Goal: Contribute content: Add original content to the website for others to see

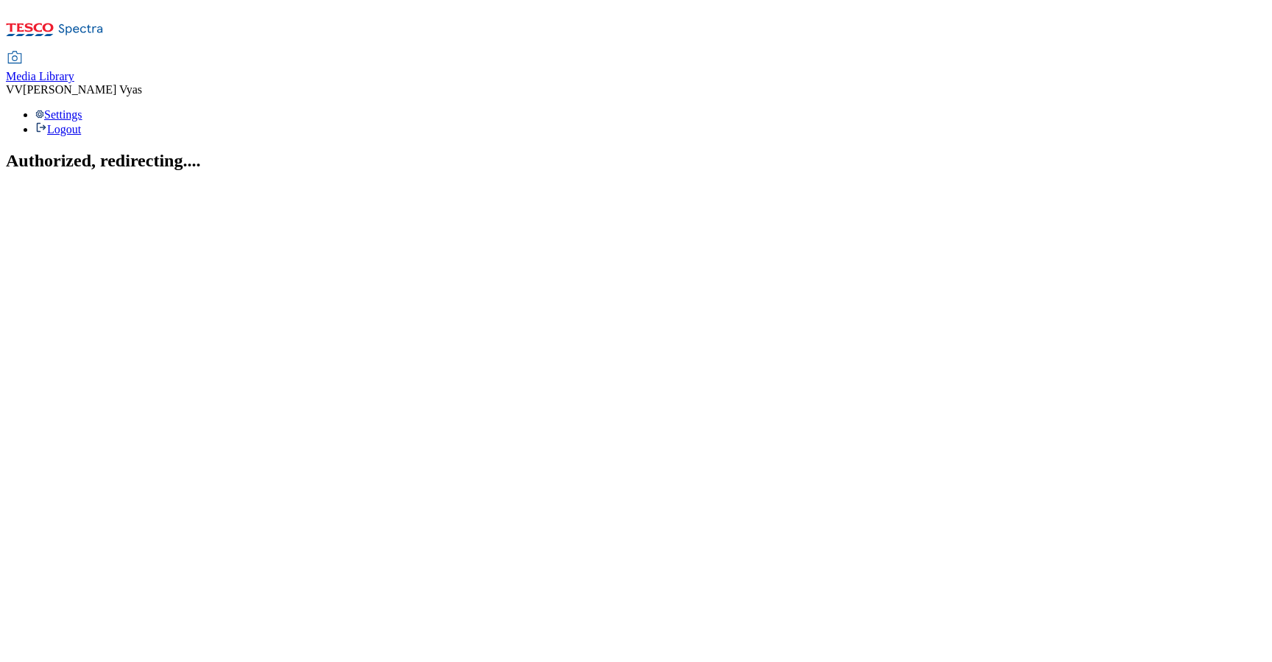
click at [74, 70] on span "Media Library" at bounding box center [40, 76] width 68 height 13
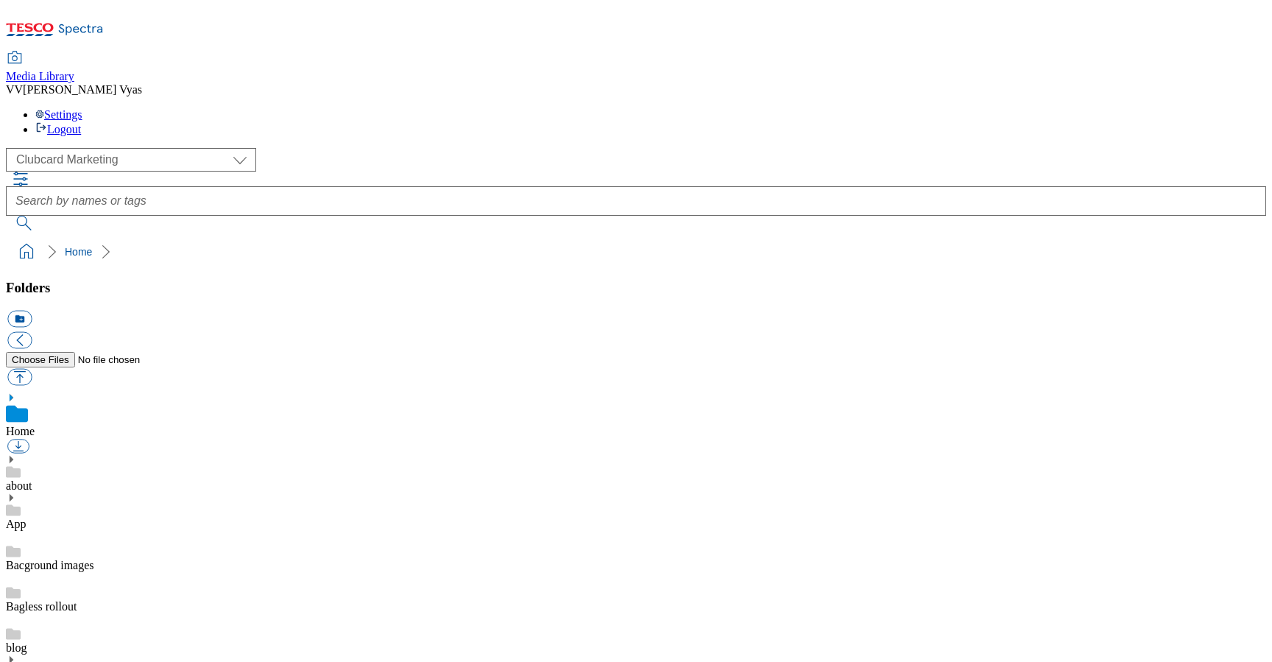
scroll to position [10, 0]
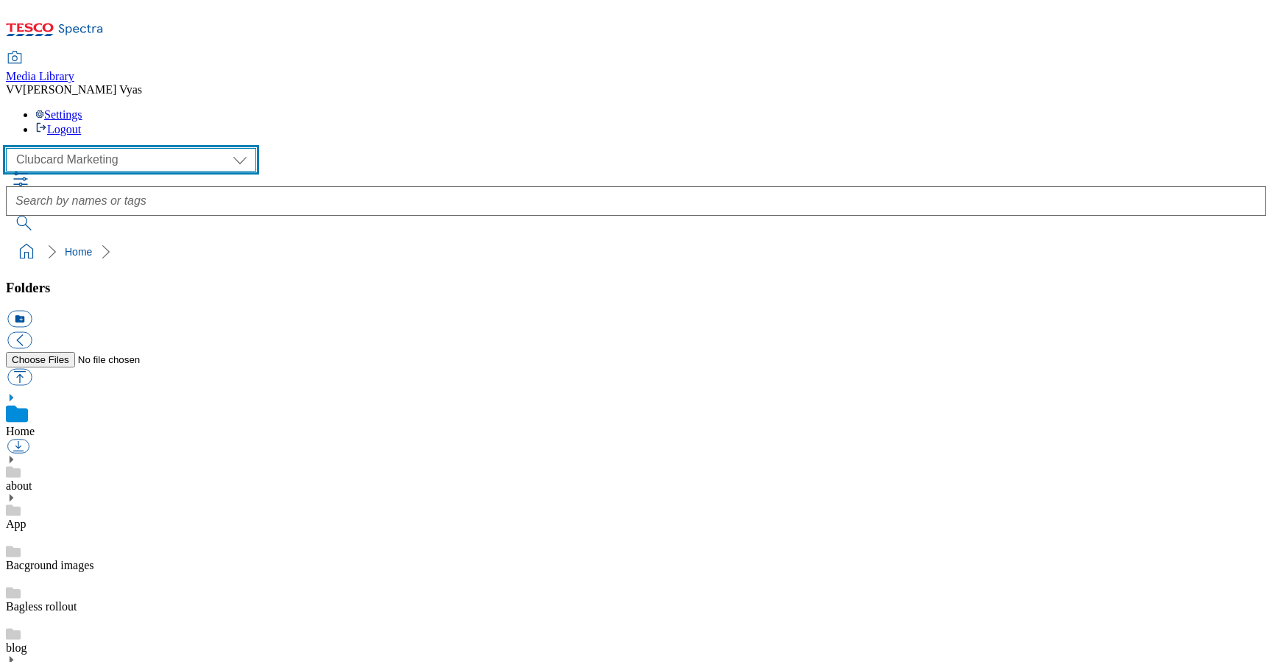
select select "flare-ghs-mktg"
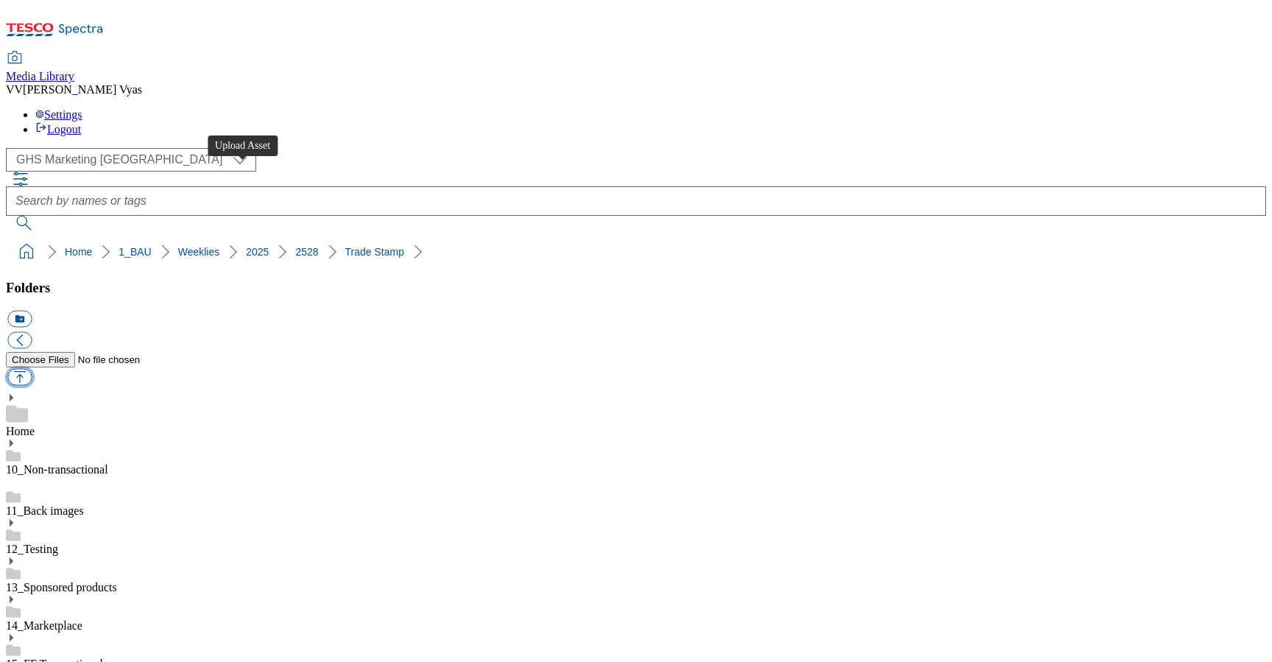
click at [32, 369] on button "button" at bounding box center [19, 377] width 24 height 17
type input "C:\fakepath\2528-GHS-TradeStamp-Crisps.jpg"
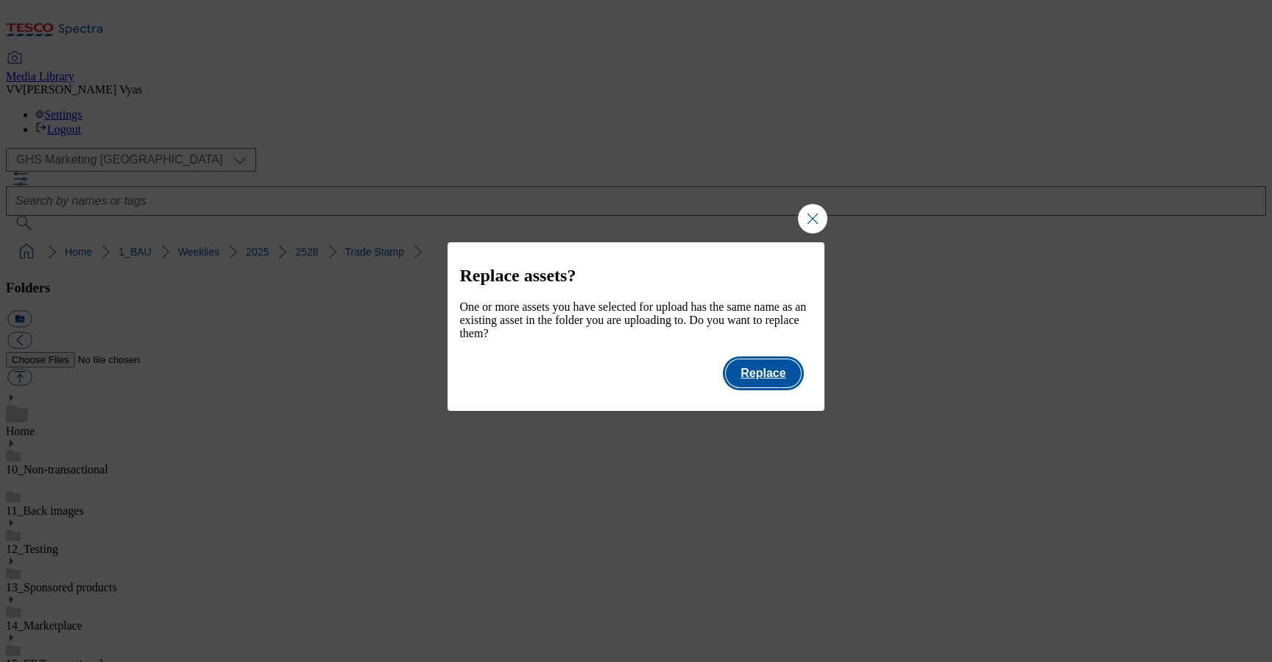
click at [772, 383] on button "Replace" at bounding box center [763, 373] width 74 height 28
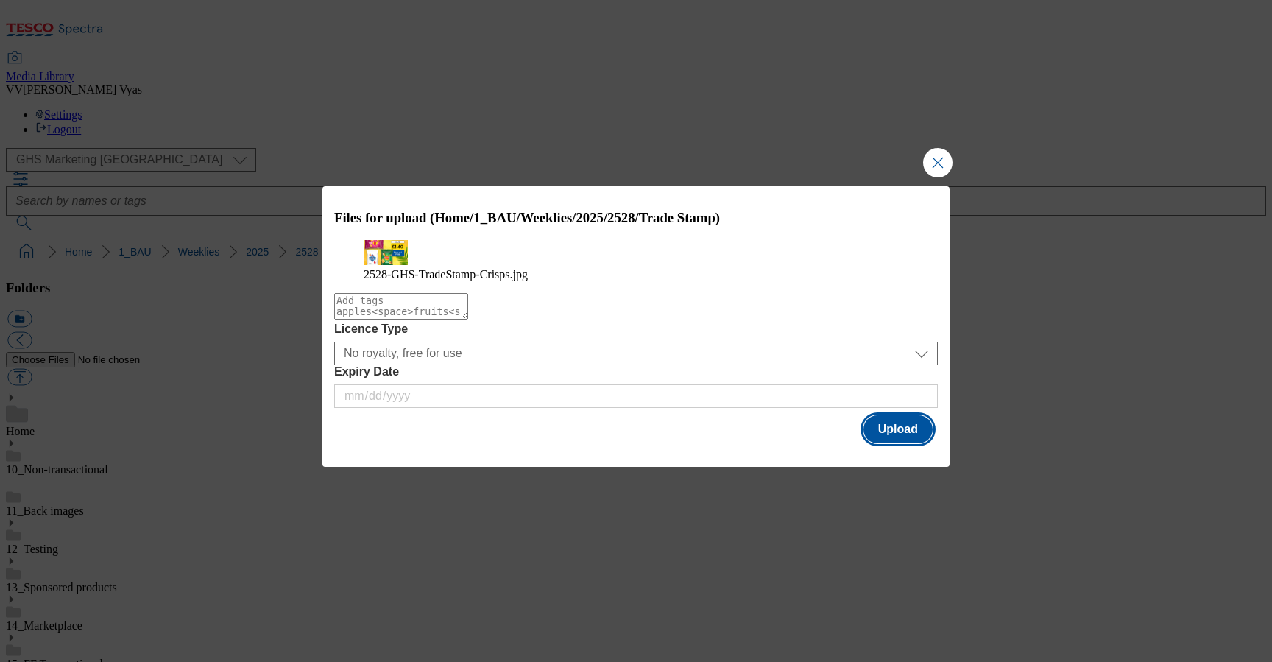
click at [908, 443] on button "Upload" at bounding box center [898, 429] width 69 height 28
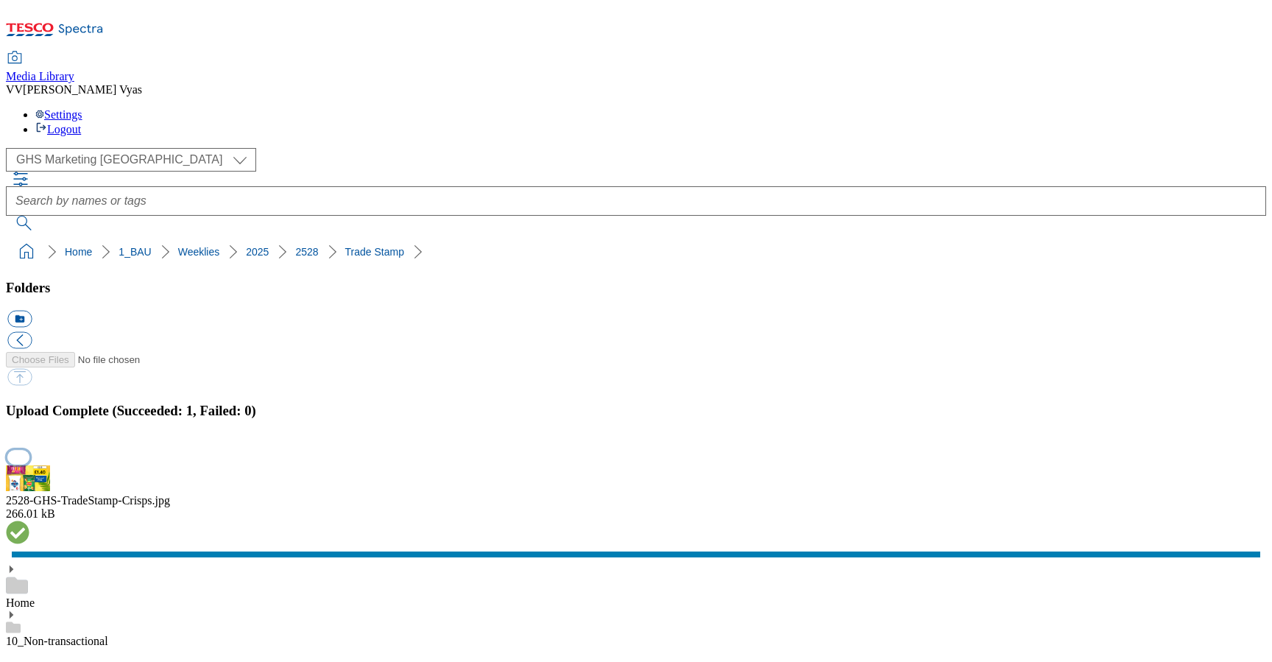
click at [29, 450] on button "button" at bounding box center [18, 457] width 22 height 14
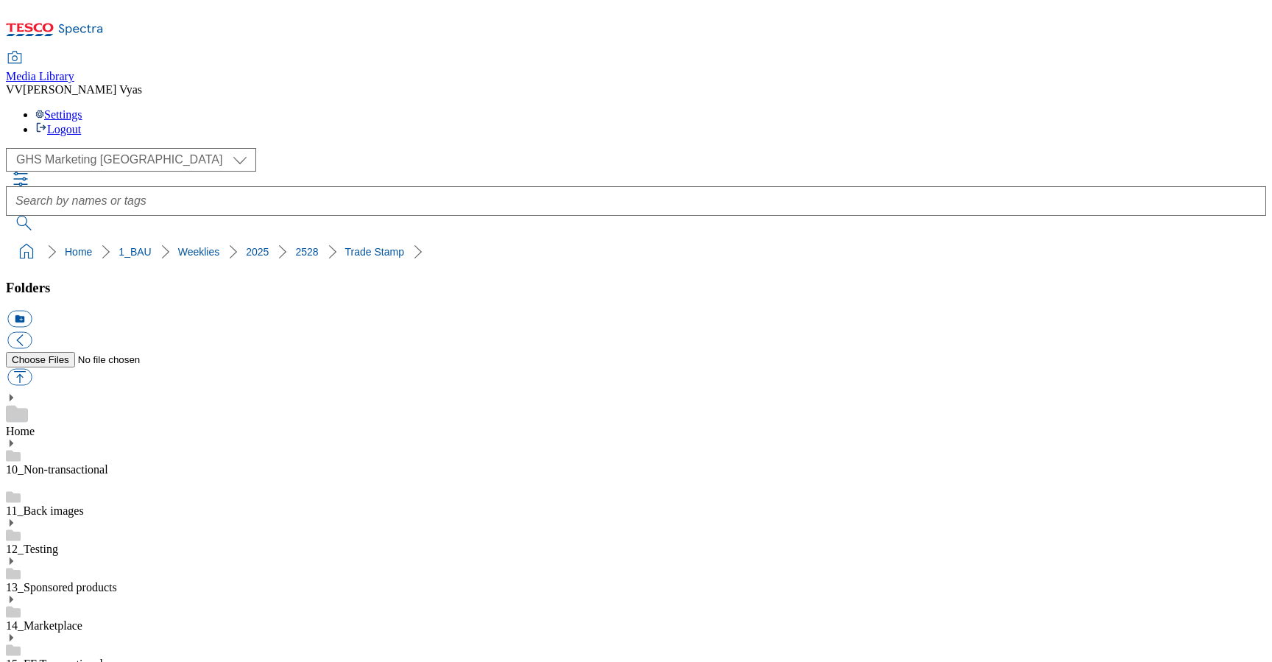
scroll to position [181, 0]
click at [32, 369] on button "button" at bounding box center [19, 377] width 24 height 17
type input "C:\fakepath\2528-GHS-TradeStamp-Crisps.jpg"
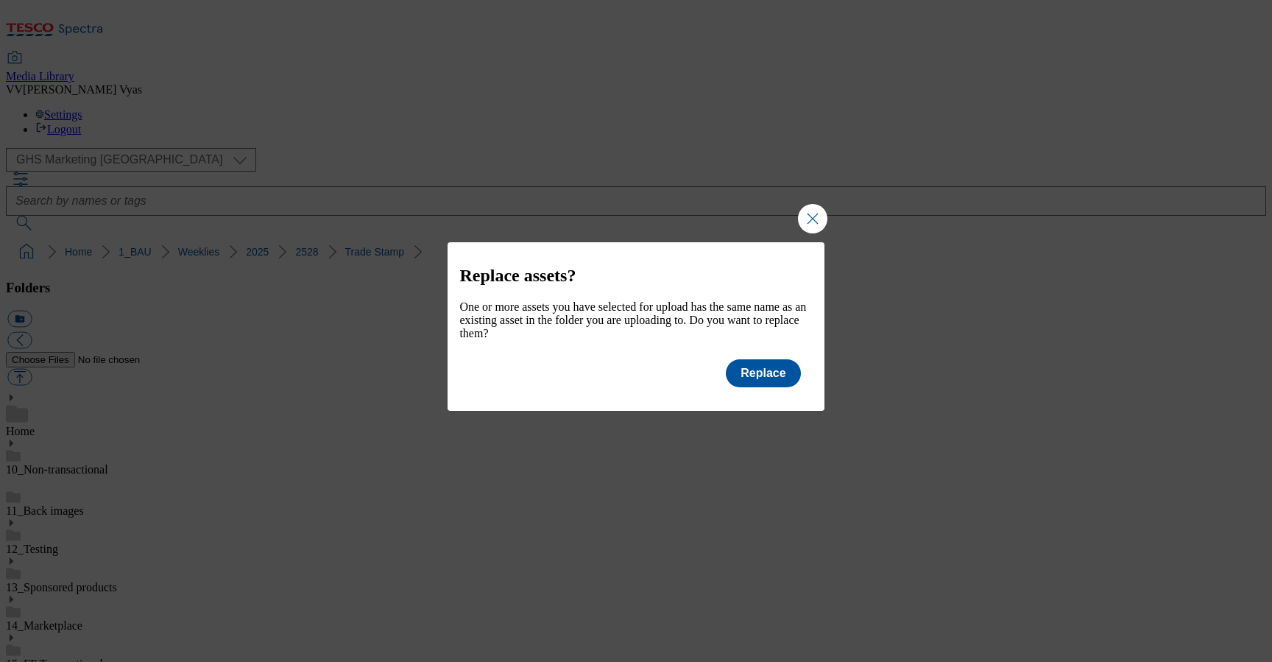
click at [778, 400] on div "Modal" at bounding box center [636, 400] width 376 height 21
click at [777, 379] on button "Replace" at bounding box center [763, 373] width 74 height 28
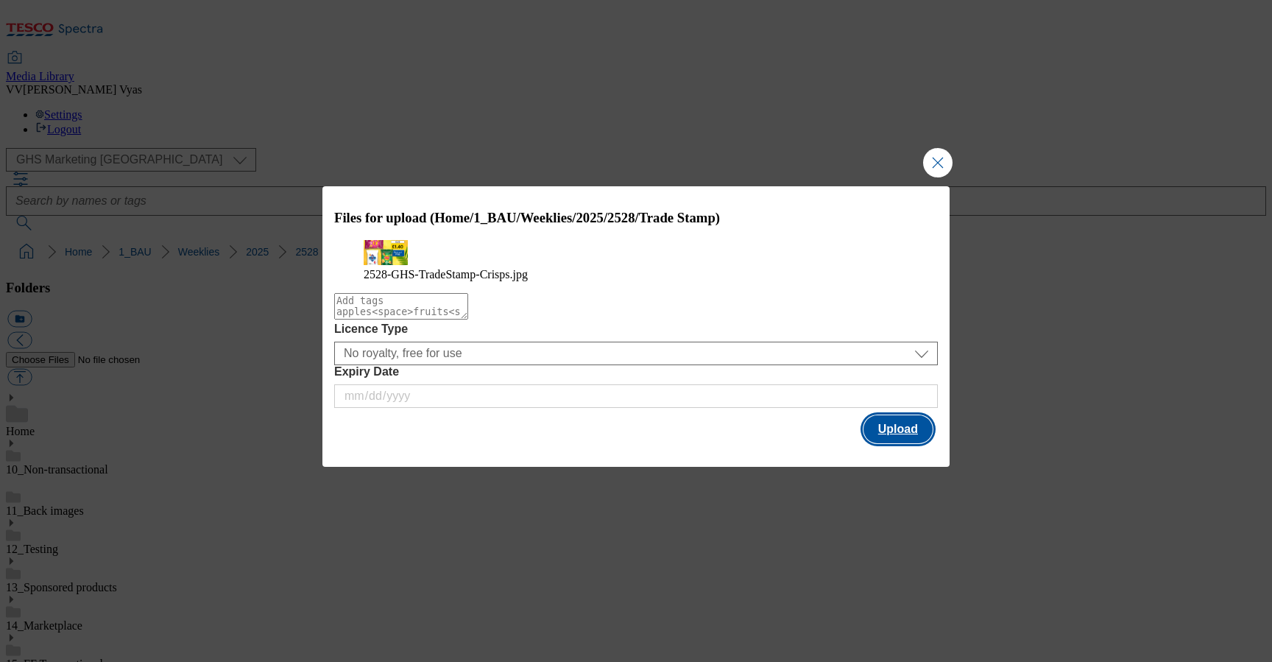
click at [875, 443] on button "Upload" at bounding box center [898, 429] width 69 height 28
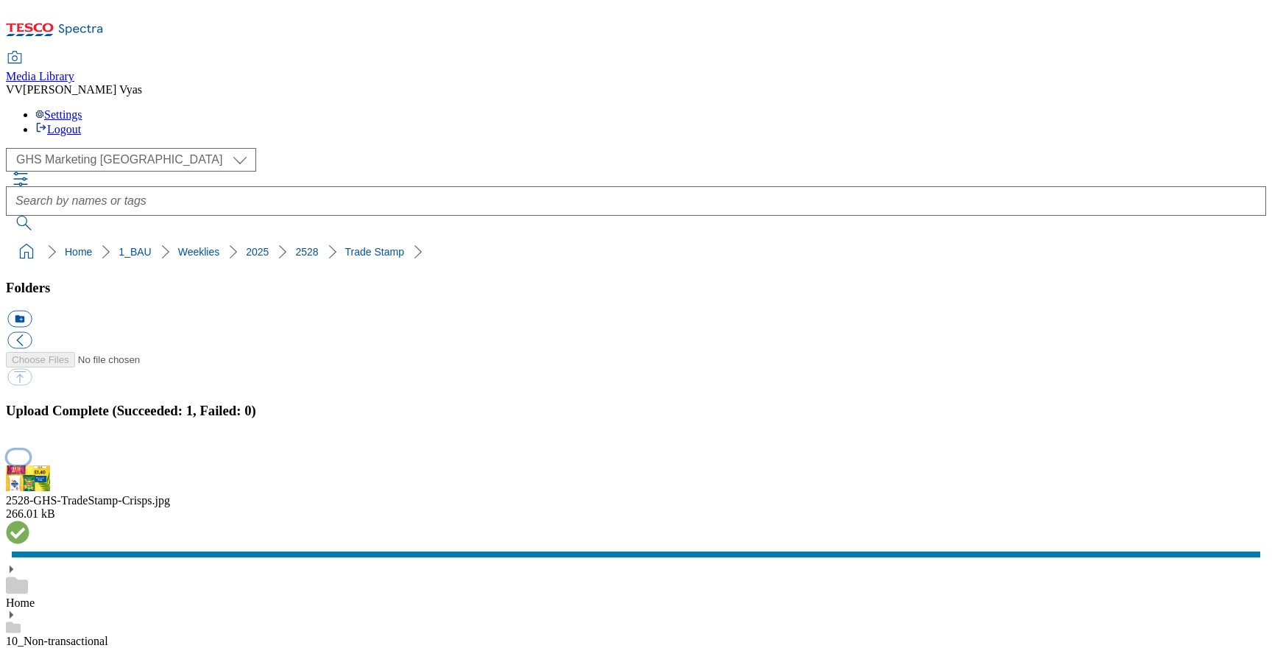
click at [29, 450] on button "button" at bounding box center [18, 457] width 22 height 14
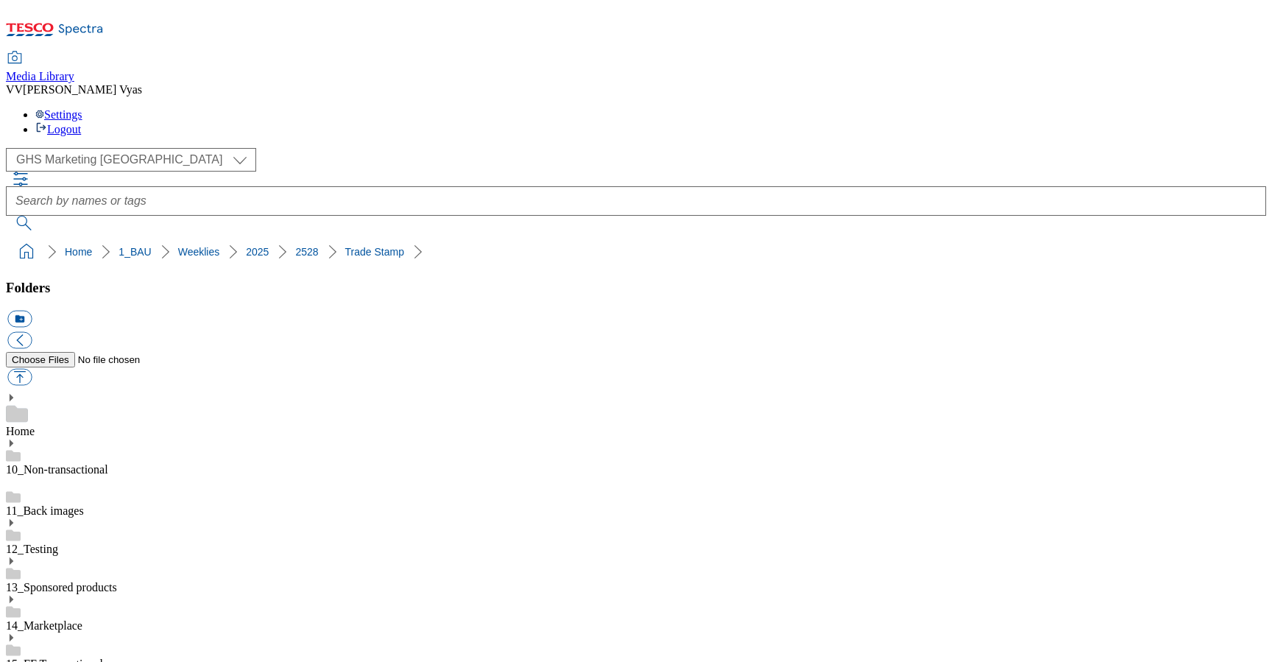
click at [32, 369] on button "button" at bounding box center [19, 377] width 24 height 17
type input "C:\fakepath\2528-GHS-TradeStamp-Crisps.jpg"
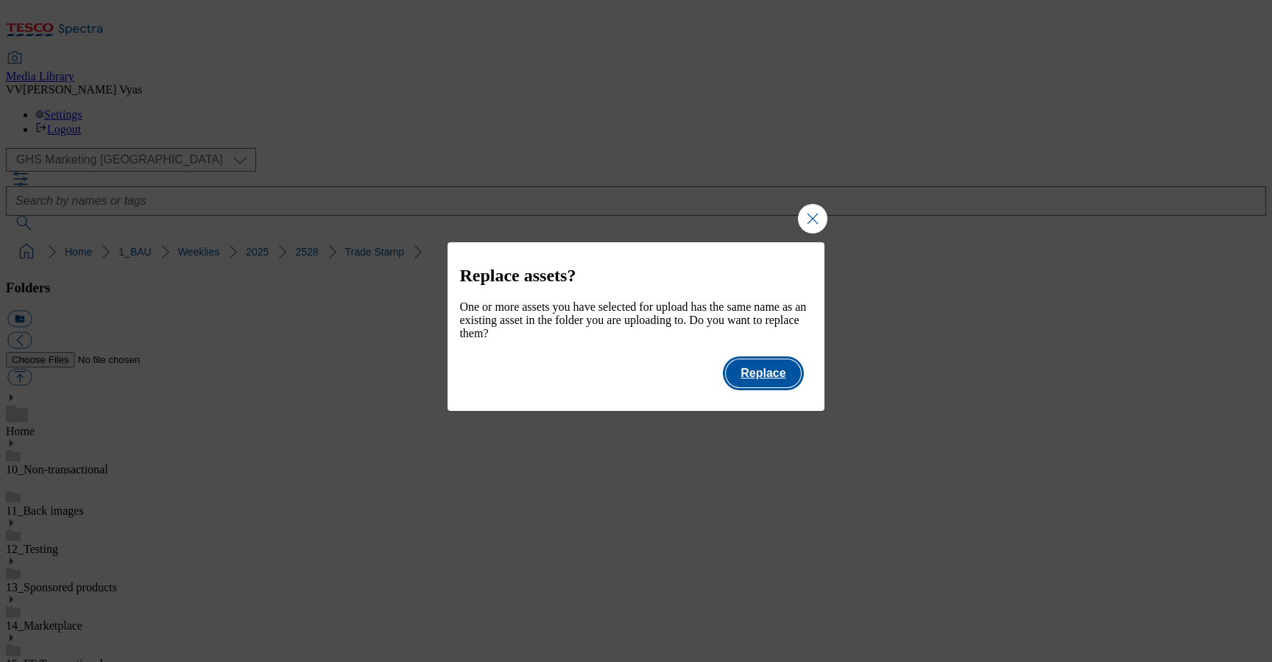
click at [770, 386] on button "Replace" at bounding box center [763, 373] width 74 height 28
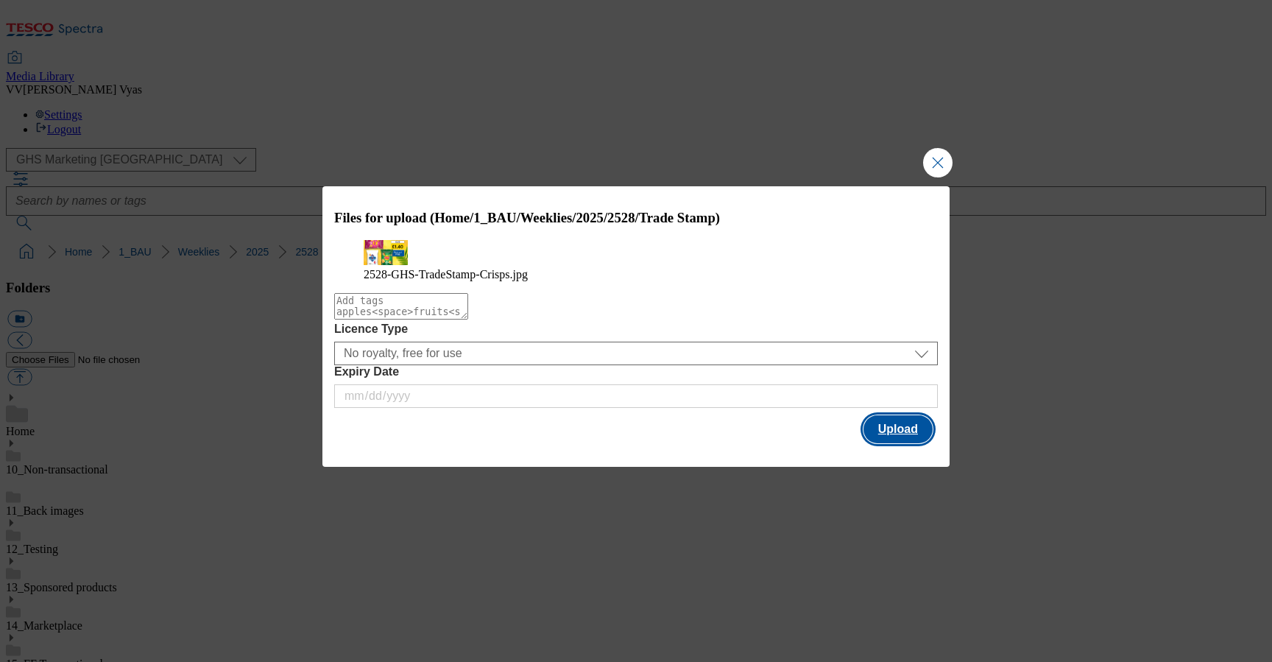
click at [905, 443] on button "Upload" at bounding box center [898, 429] width 69 height 28
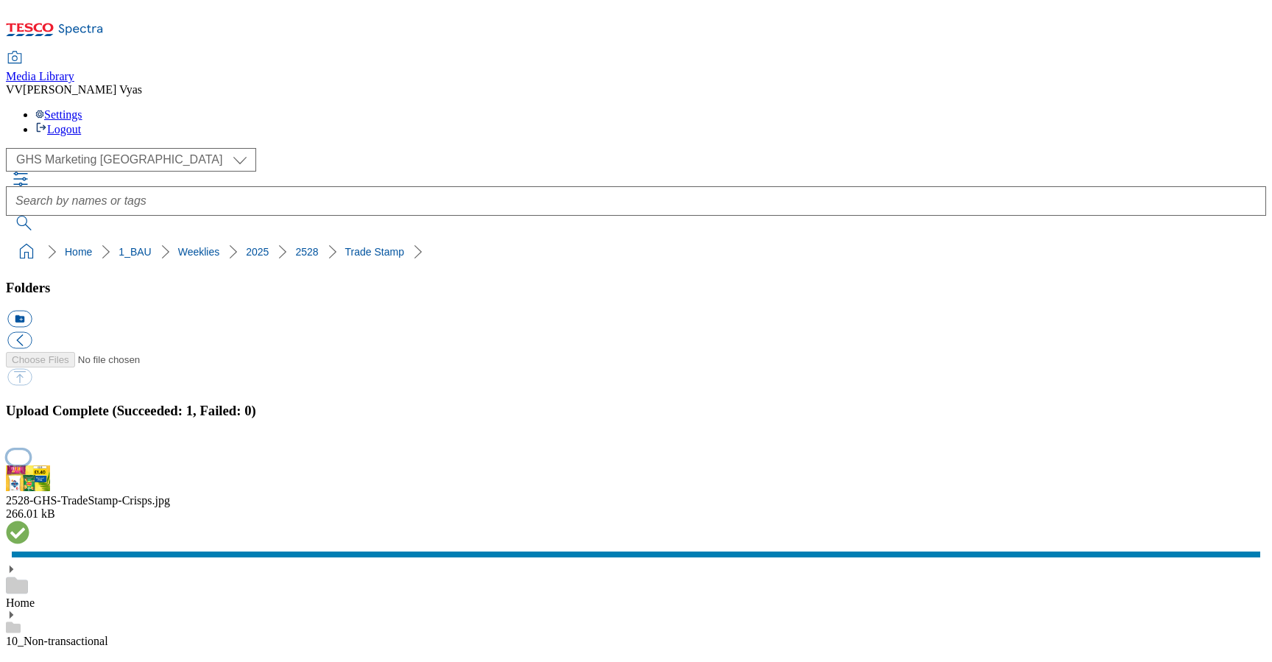
click at [29, 450] on button "button" at bounding box center [18, 457] width 22 height 14
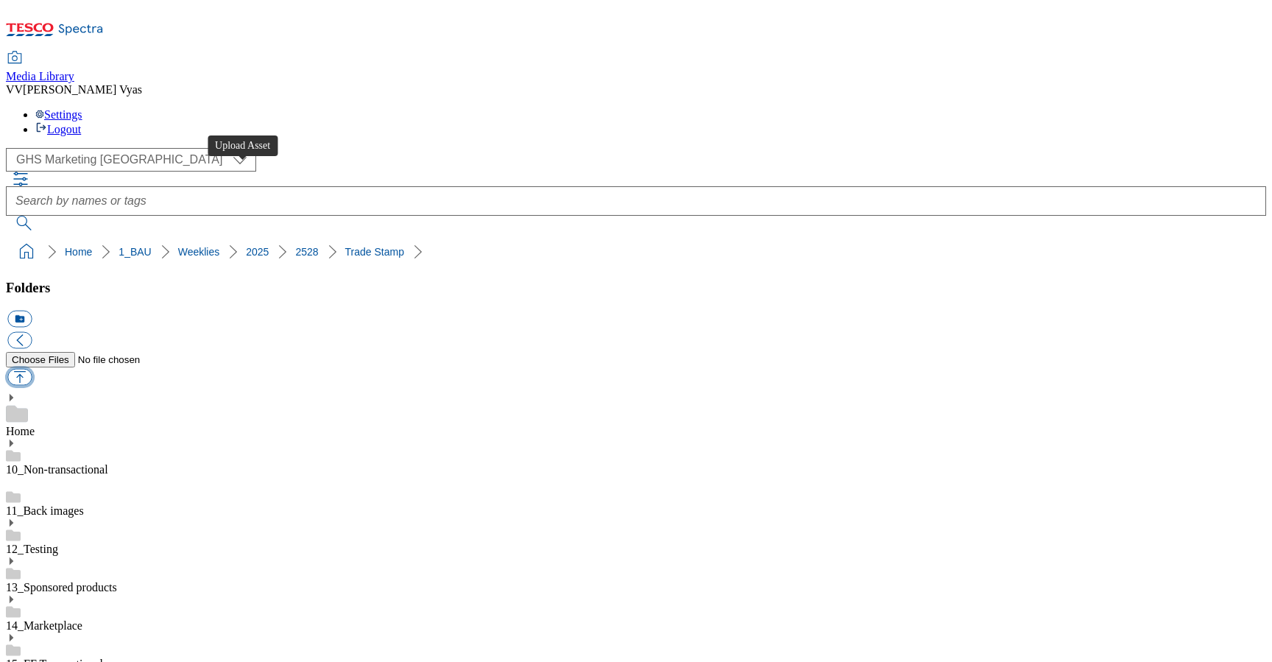
click at [32, 369] on button "button" at bounding box center [19, 377] width 24 height 17
type input "C:\fakepath\2528-GHS-TradeStamp-Crisps.jpg"
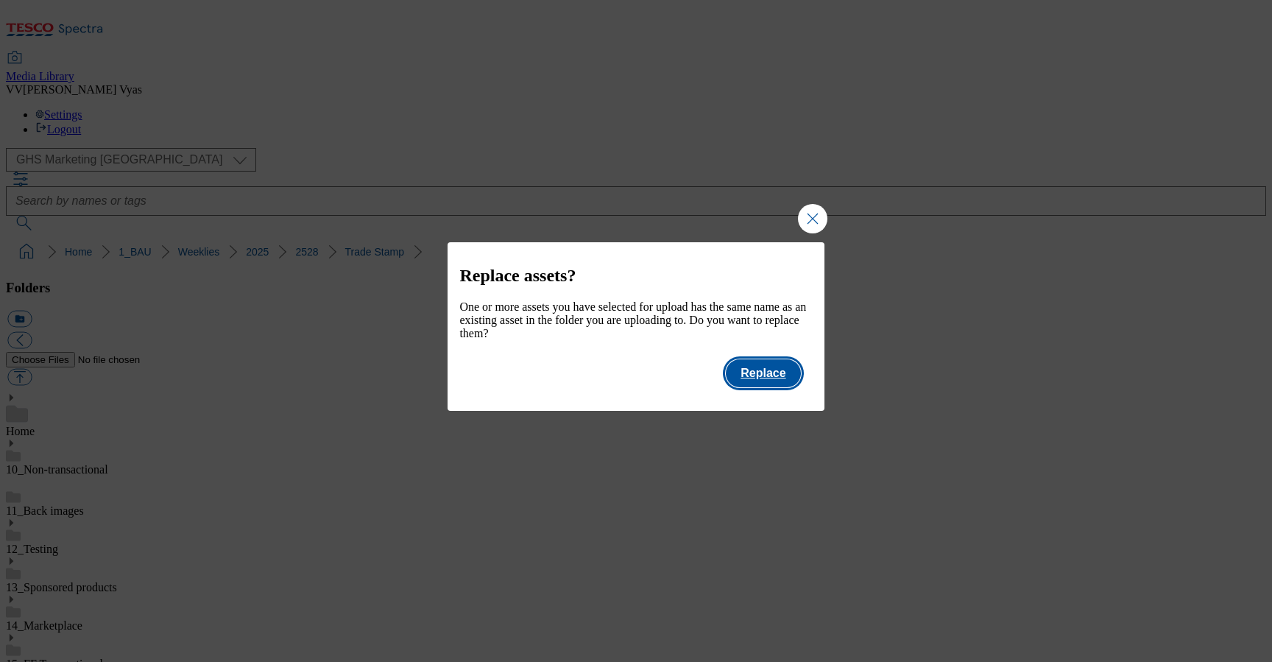
click at [775, 384] on button "Replace" at bounding box center [763, 373] width 74 height 28
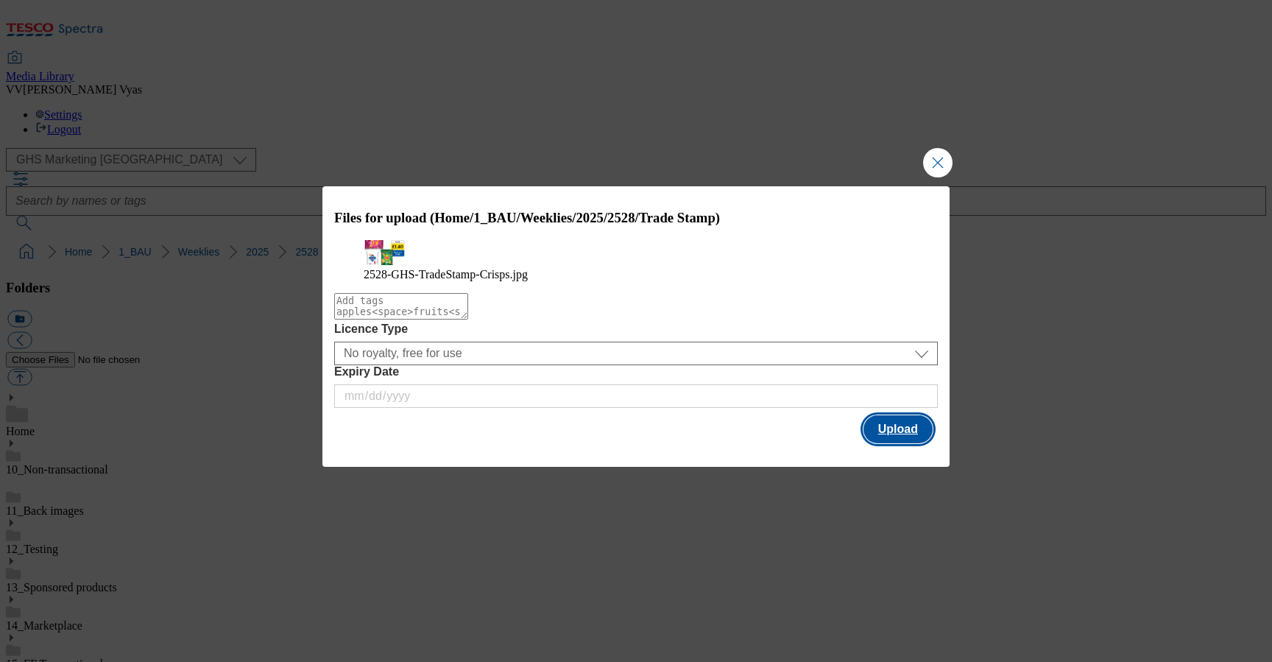
click at [890, 443] on button "Upload" at bounding box center [898, 429] width 69 height 28
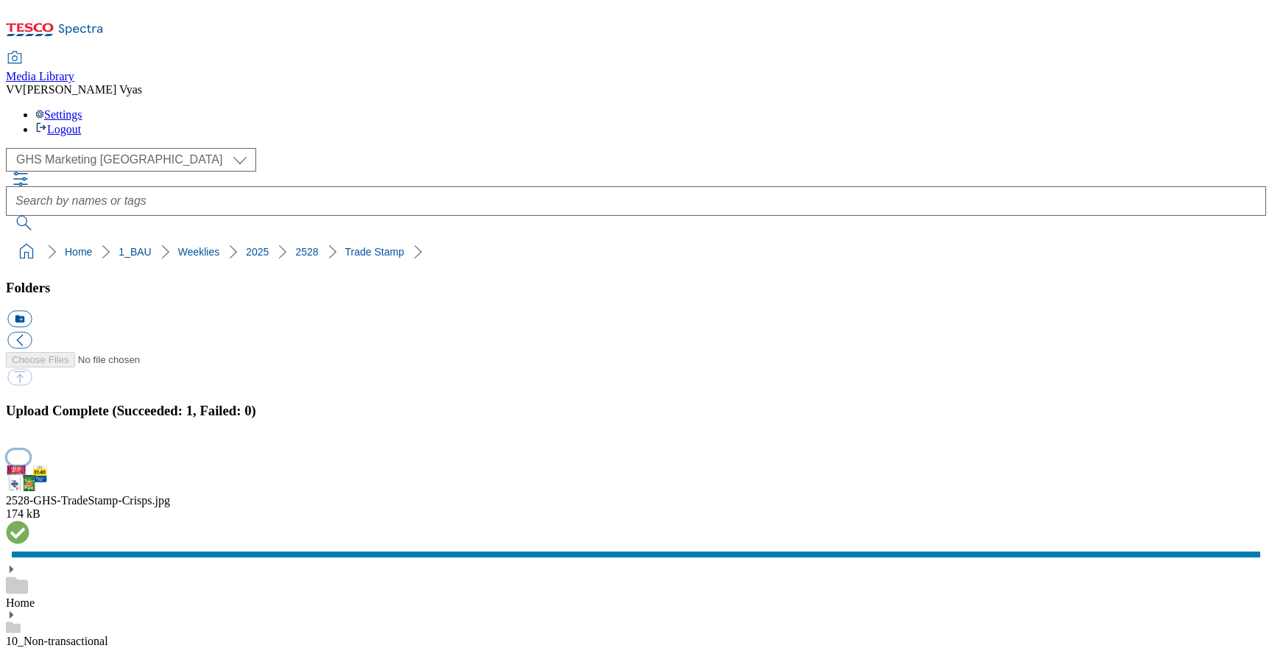
click at [29, 450] on button "button" at bounding box center [18, 457] width 22 height 14
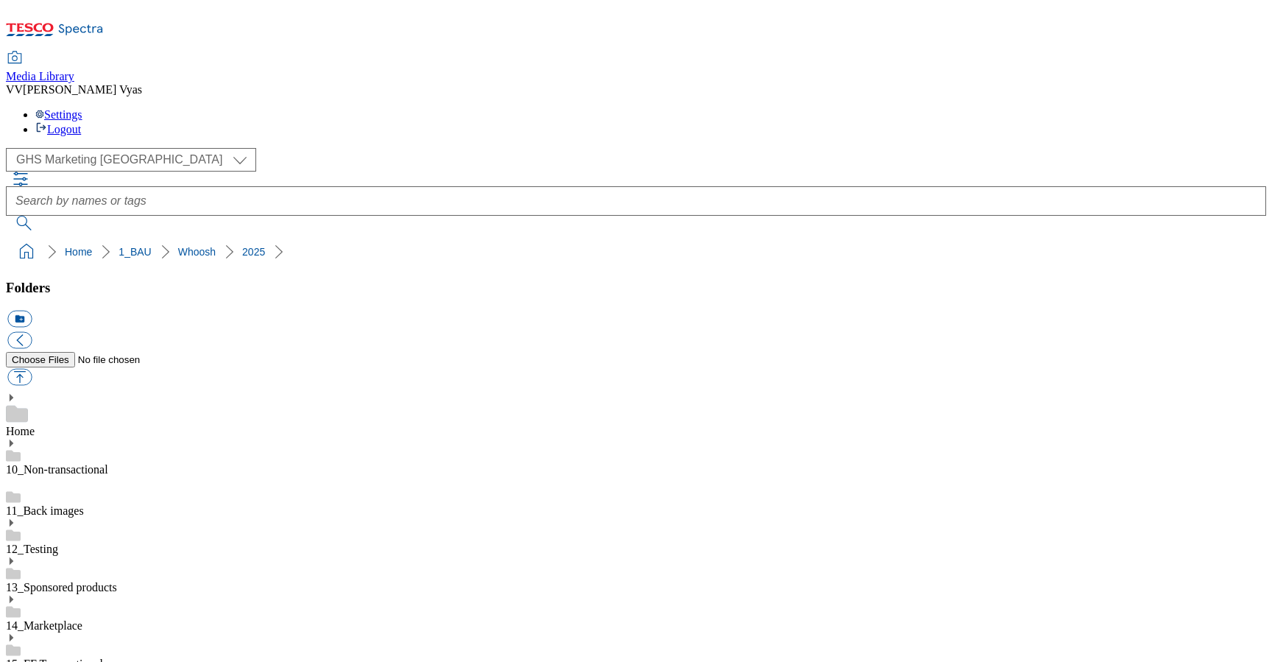
scroll to position [471, 0]
click at [32, 311] on button "icon_new_folder" at bounding box center [19, 319] width 24 height 17
type input "2528"
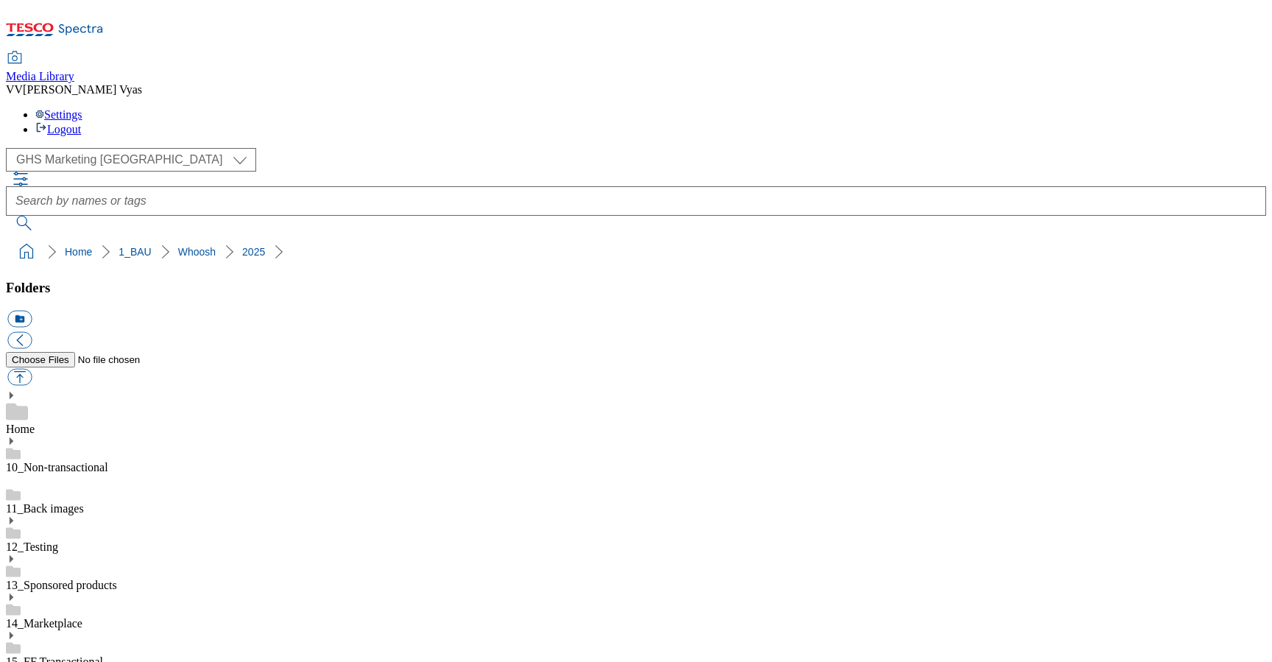
click at [32, 369] on button "button" at bounding box center [19, 377] width 24 height 17
type input "C:\fakepath\2528-GHS-TradeStamp-Crisps.jpg"
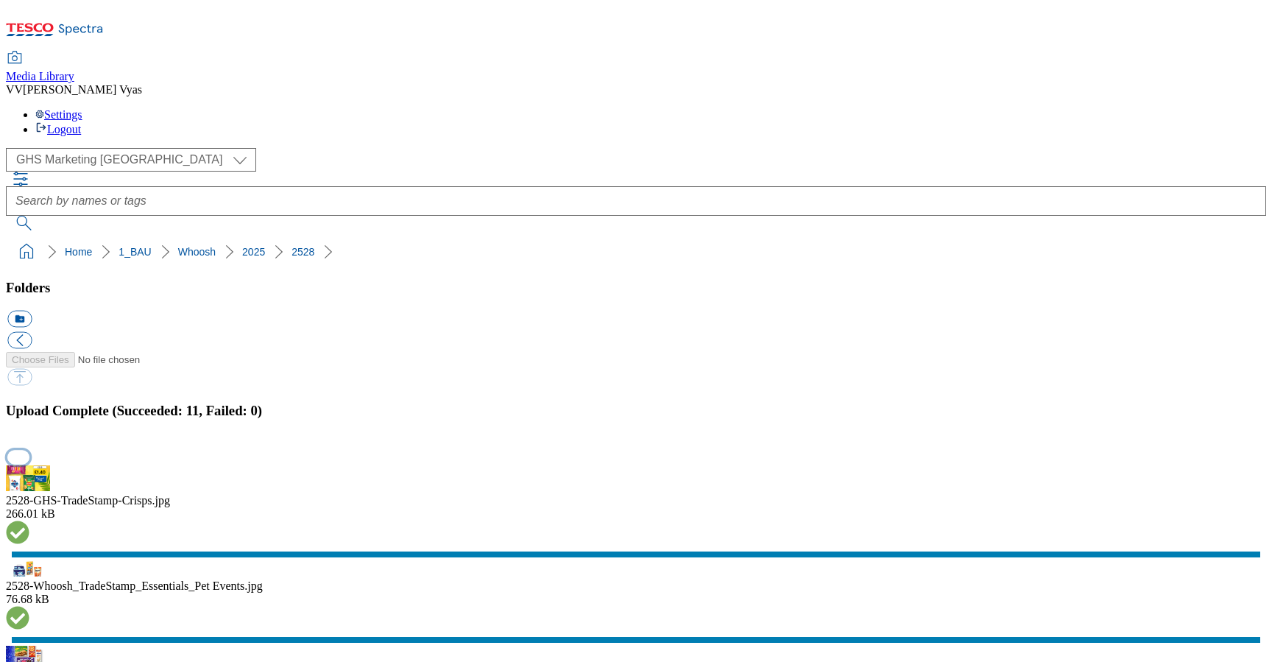
click at [29, 450] on button "button" at bounding box center [18, 457] width 22 height 14
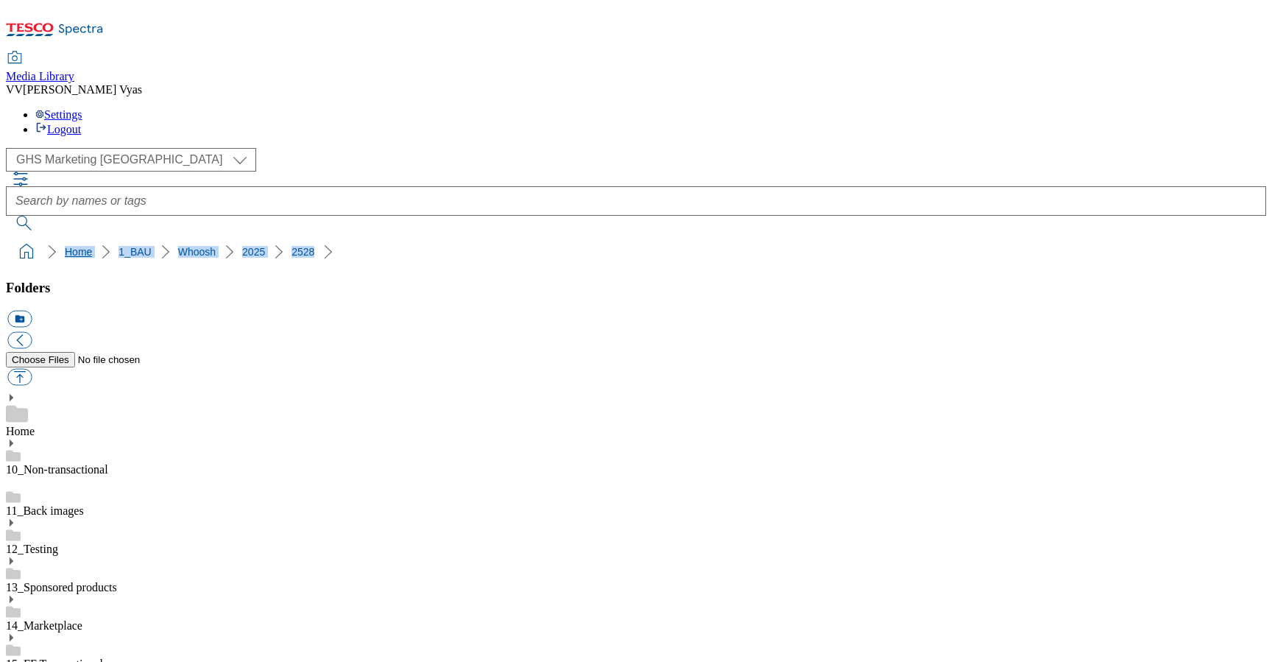
drag, startPoint x: 286, startPoint y: 134, endPoint x: 10, endPoint y: 136, distance: 276.8
click at [15, 238] on ol "Home 1_BAU Whoosh 2025 2528" at bounding box center [640, 252] width 1251 height 28
copy ol "Home 1_BAU Whoosh 2025 2528"
click at [323, 244] on icon "breadcrumb" at bounding box center [327, 251] width 9 height 15
drag, startPoint x: 260, startPoint y: 140, endPoint x: 10, endPoint y: 140, distance: 249.6
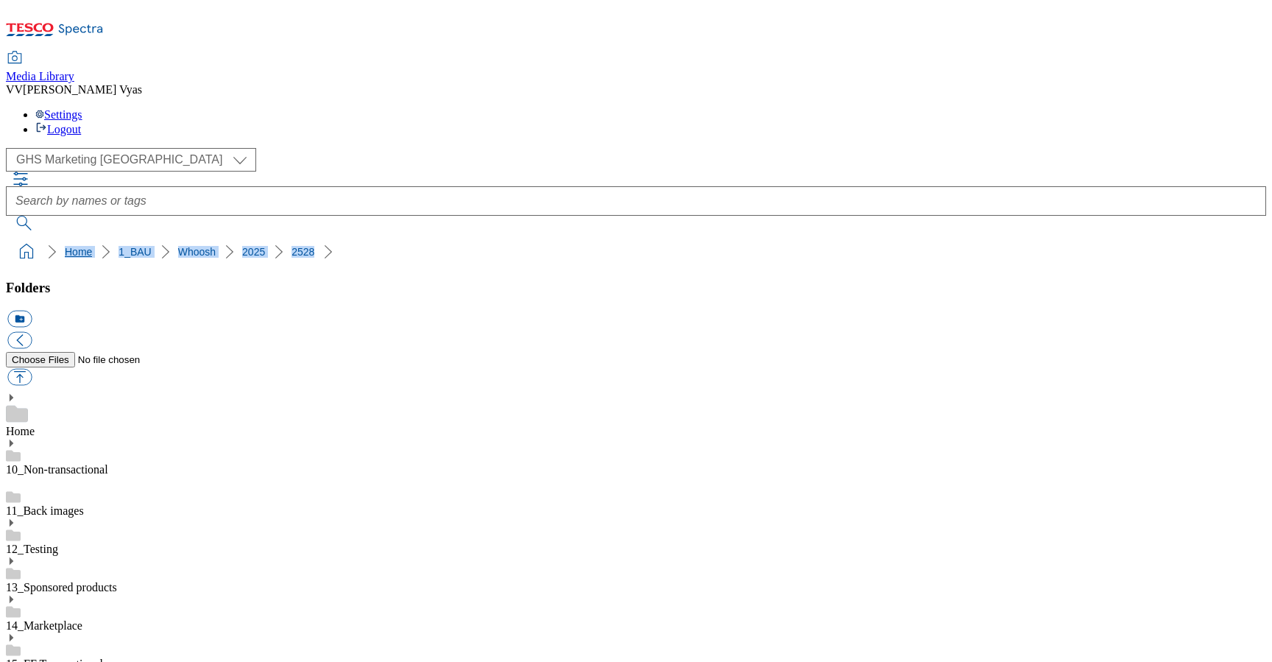
click at [15, 238] on ol "Home 1_BAU Whoosh 2025 2528" at bounding box center [640, 252] width 1251 height 28
copy ol "Home 1_BAU Whoosh 2025 2528"
